Goal: Task Accomplishment & Management: Use online tool/utility

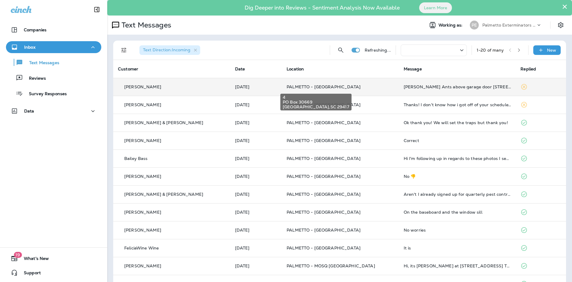
click at [316, 86] on span "PALMETTO - [GEOGRAPHIC_DATA]" at bounding box center [324, 86] width 74 height 5
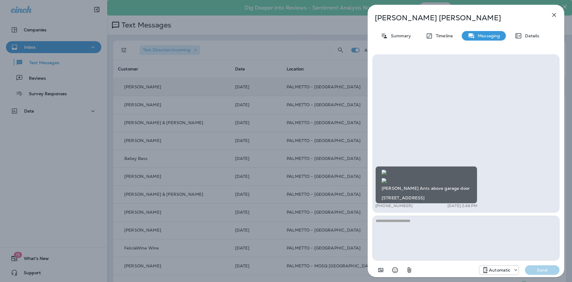
click at [292, 203] on div "[PERSON_NAME] Summary Timeline Messaging Details [PERSON_NAME] Ants above garag…" at bounding box center [286, 141] width 572 height 282
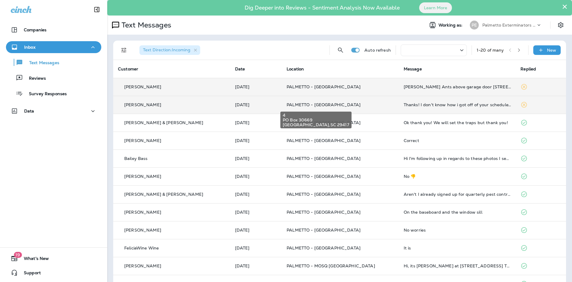
click at [326, 106] on span "PALMETTO - [GEOGRAPHIC_DATA]" at bounding box center [324, 104] width 74 height 5
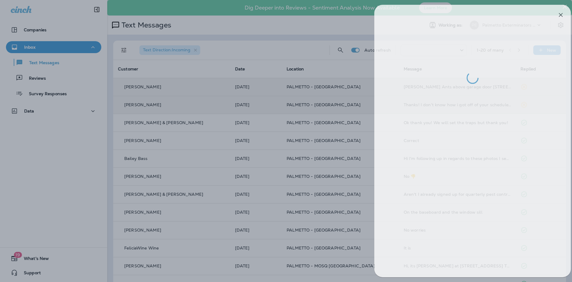
click at [282, 131] on div at bounding box center [293, 141] width 572 height 282
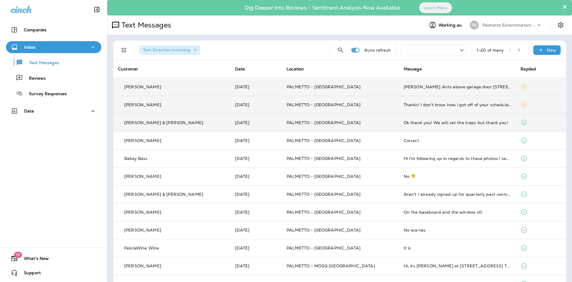
click at [282, 126] on td "PALMETTO - [GEOGRAPHIC_DATA]" at bounding box center [340, 123] width 117 height 18
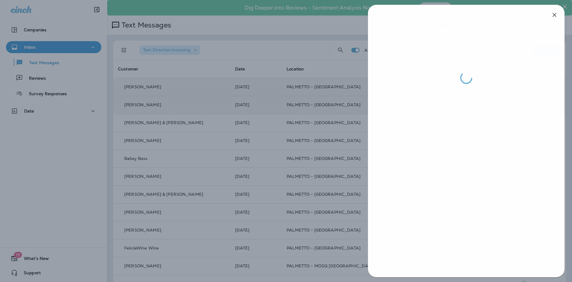
click at [312, 207] on div at bounding box center [286, 141] width 572 height 282
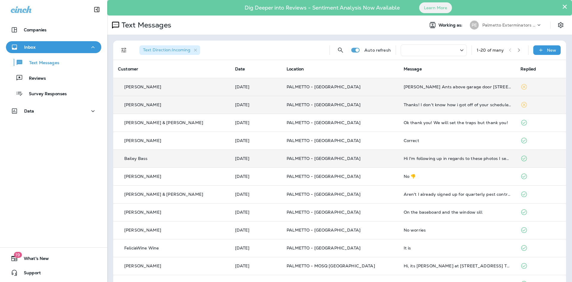
click at [340, 158] on p "PALMETTO - [GEOGRAPHIC_DATA]" at bounding box center [341, 158] width 108 height 5
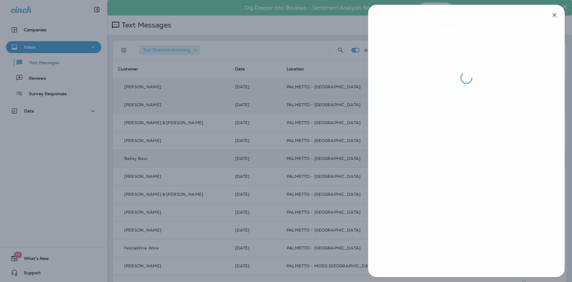
click at [313, 199] on div at bounding box center [286, 141] width 572 height 282
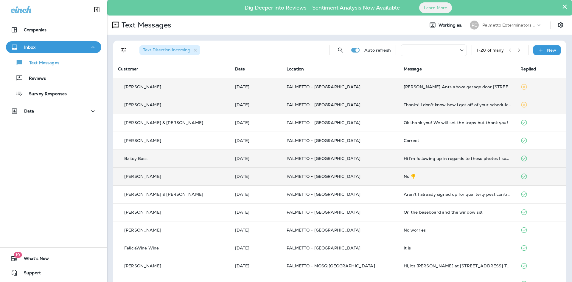
click at [362, 176] on p "PALMETTO - [GEOGRAPHIC_DATA]" at bounding box center [341, 176] width 108 height 5
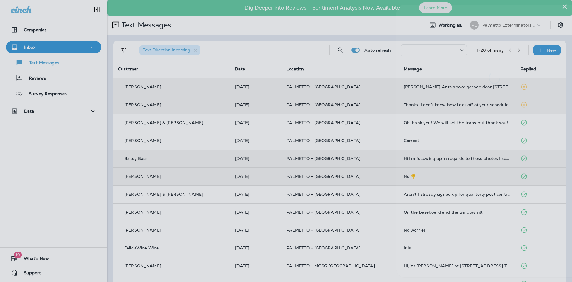
click at [308, 194] on div at bounding box center [315, 141] width 572 height 282
